Goal: Navigation & Orientation: Find specific page/section

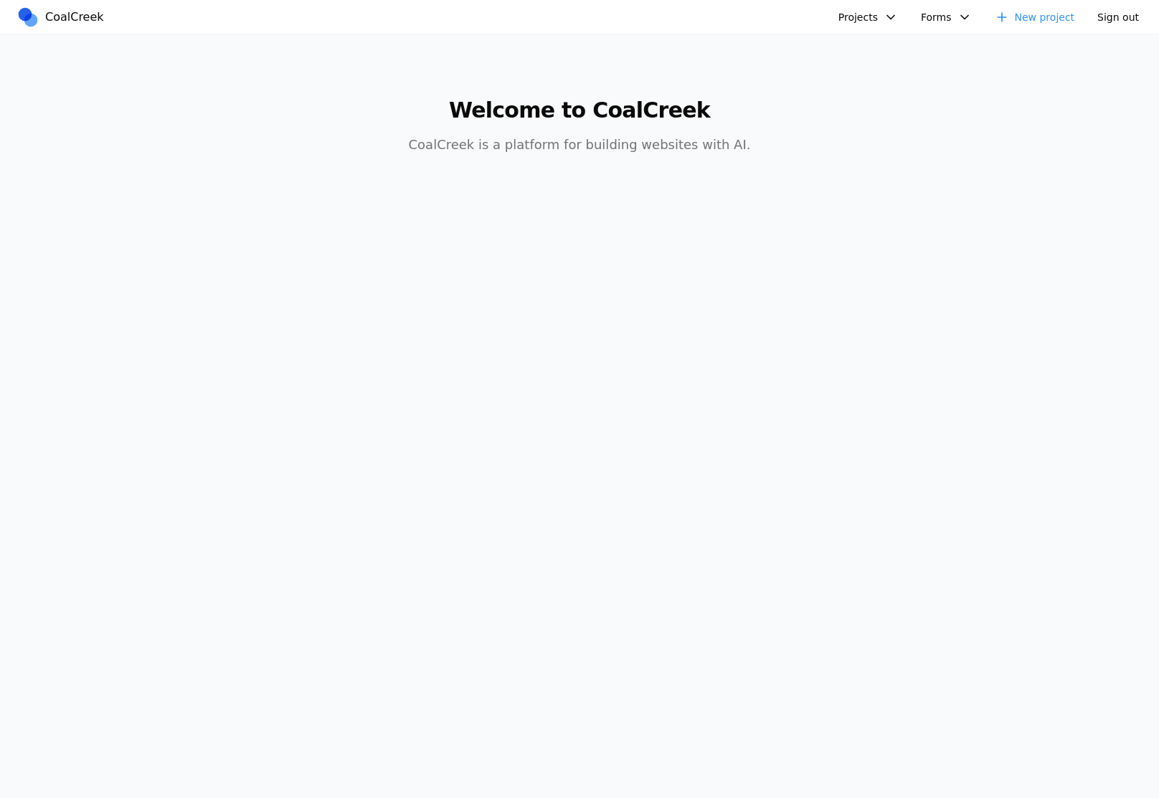
click at [884, 12] on button "Projects" at bounding box center [868, 17] width 77 height 22
click at [867, 60] on link "Test" at bounding box center [943, 49] width 207 height 24
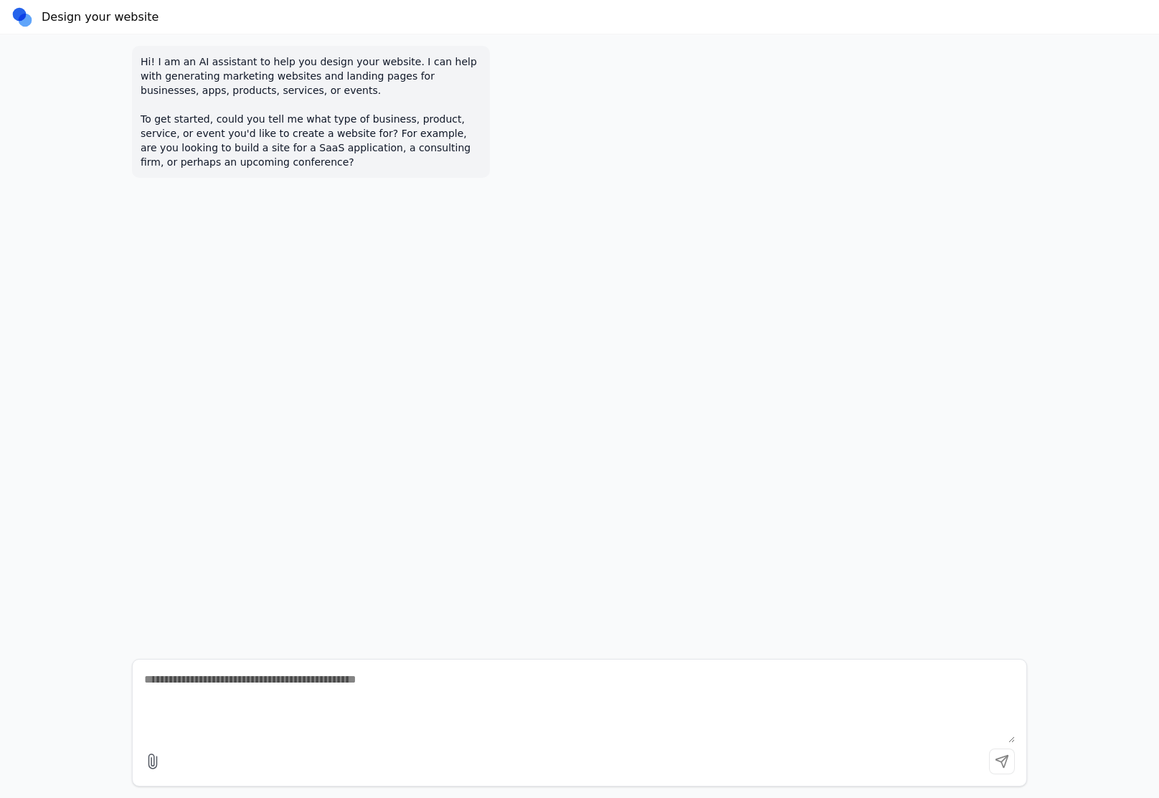
click at [104, 21] on h2 "Design your website" at bounding box center [100, 17] width 117 height 17
click at [16, 20] on link at bounding box center [22, 17] width 22 height 22
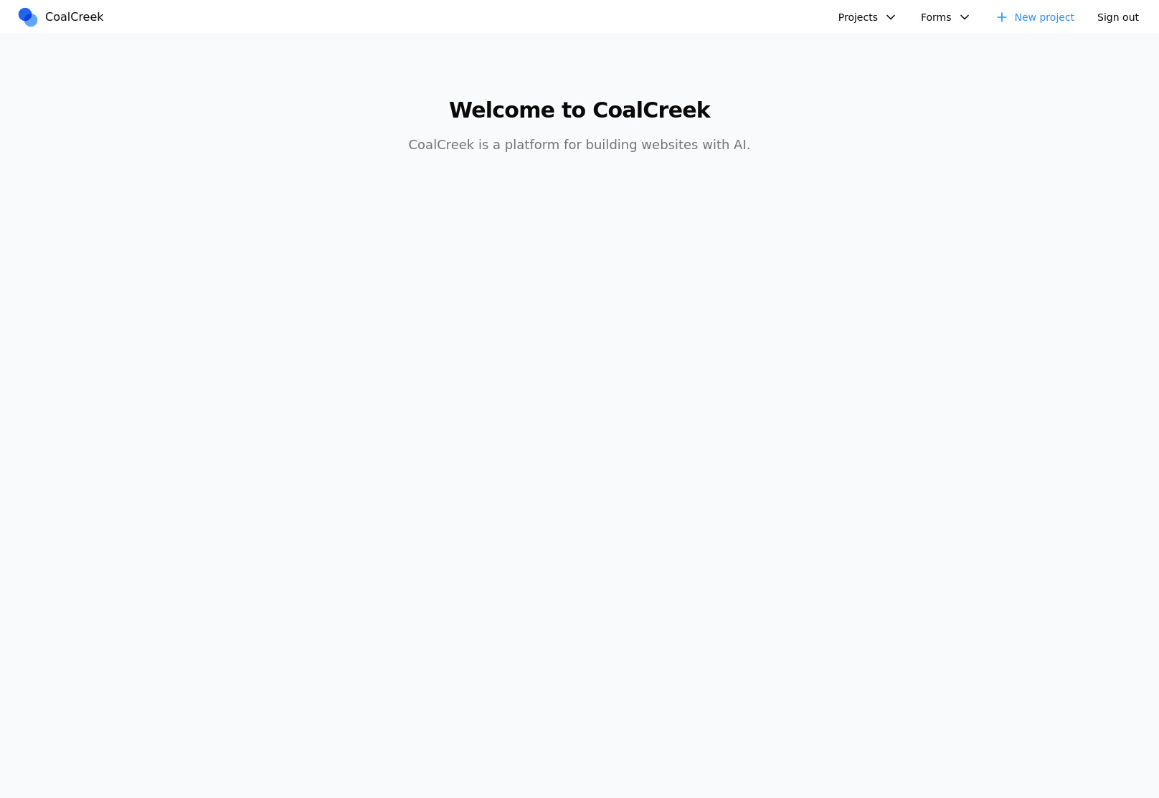
click at [853, 17] on button "Projects" at bounding box center [868, 17] width 77 height 22
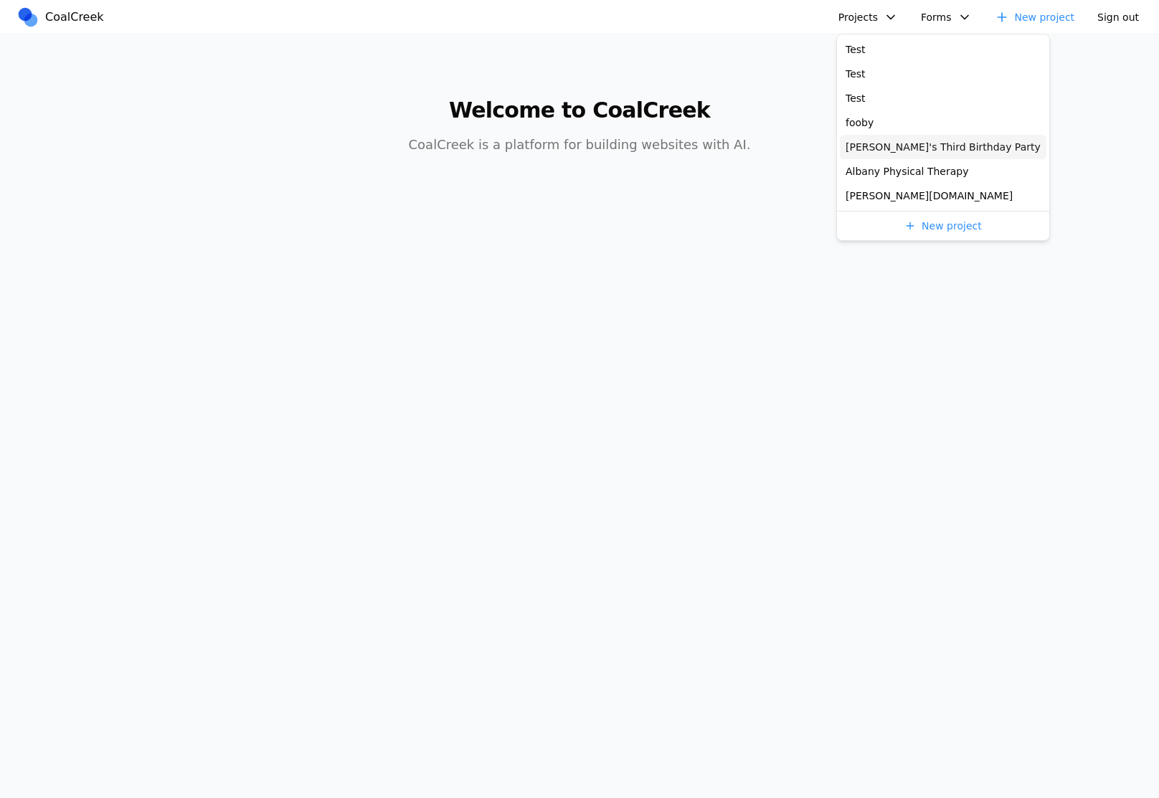
click at [876, 147] on link "[PERSON_NAME]'s Third Birthday Party" at bounding box center [943, 147] width 207 height 24
